Goal: Task Accomplishment & Management: Manage account settings

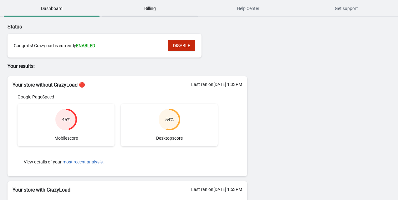
click at [150, 9] on span "Billing" at bounding box center [150, 8] width 96 height 11
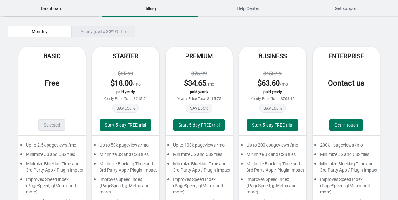
click at [65, 7] on span "Dashboard" at bounding box center [52, 8] width 96 height 11
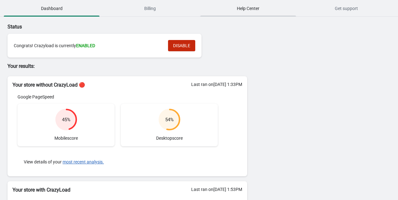
click at [251, 11] on span "Help Center" at bounding box center [248, 8] width 96 height 11
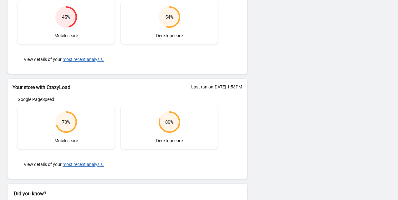
scroll to position [134, 0]
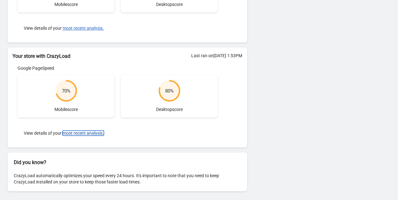
click at [73, 132] on button "most recent analysis." at bounding box center [83, 133] width 41 height 5
click at [81, 134] on button "most recent analysis." at bounding box center [83, 133] width 41 height 5
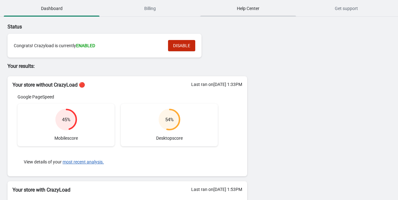
click at [273, 3] on span "Help Center" at bounding box center [248, 8] width 96 height 11
click at [192, 47] on button "DISABLE" at bounding box center [181, 45] width 27 height 11
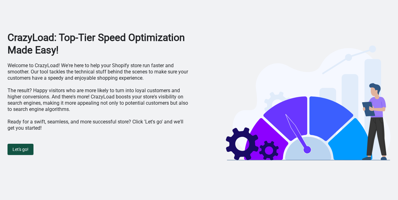
click at [25, 153] on button "Let's go!" at bounding box center [21, 149] width 26 height 11
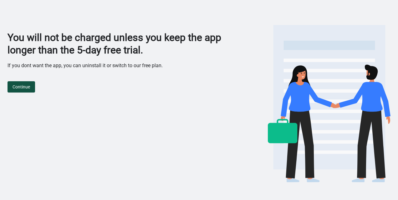
click at [18, 90] on button "Continue" at bounding box center [22, 86] width 28 height 11
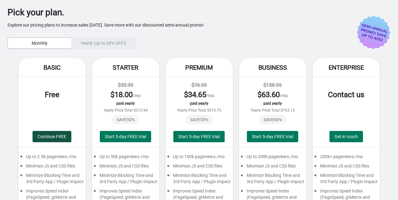
click at [47, 135] on span "Continue FREE" at bounding box center [52, 136] width 29 height 5
